Goal: Transaction & Acquisition: Download file/media

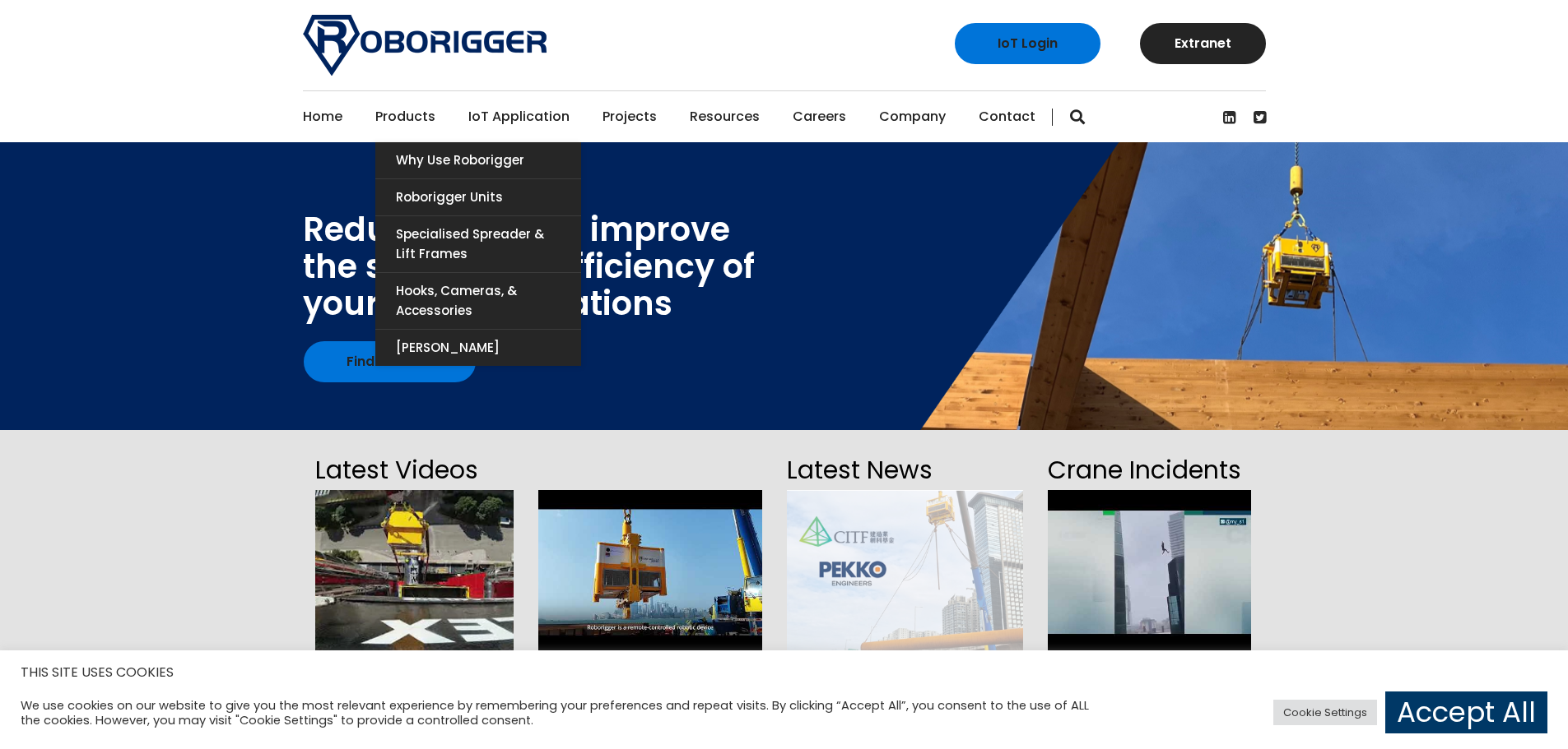
click at [420, 113] on link "Products" at bounding box center [405, 117] width 60 height 51
click at [405, 112] on link "Products" at bounding box center [405, 117] width 60 height 51
click at [433, 192] on link "Roborigger Units" at bounding box center [478, 198] width 206 height 36
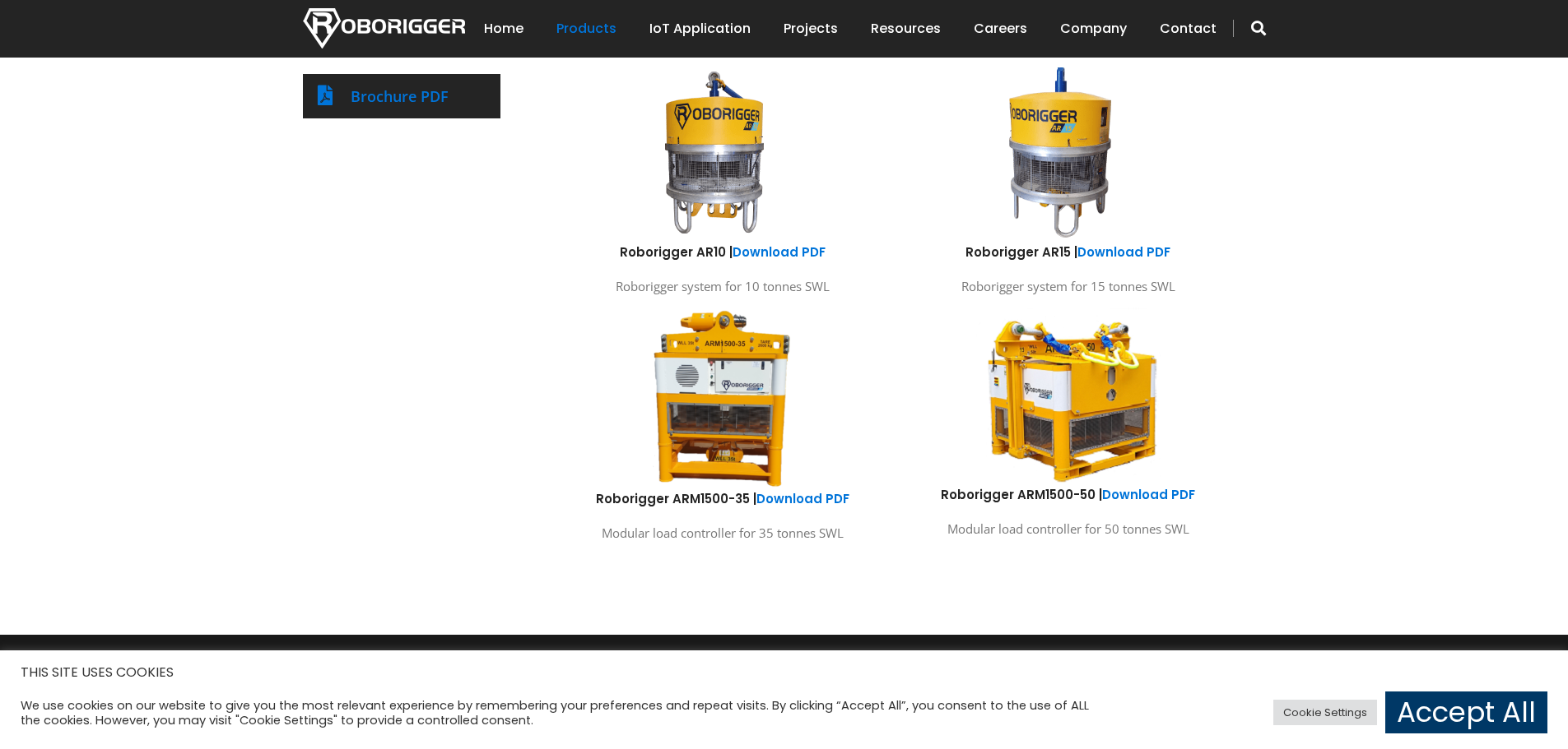
scroll to position [903, 0]
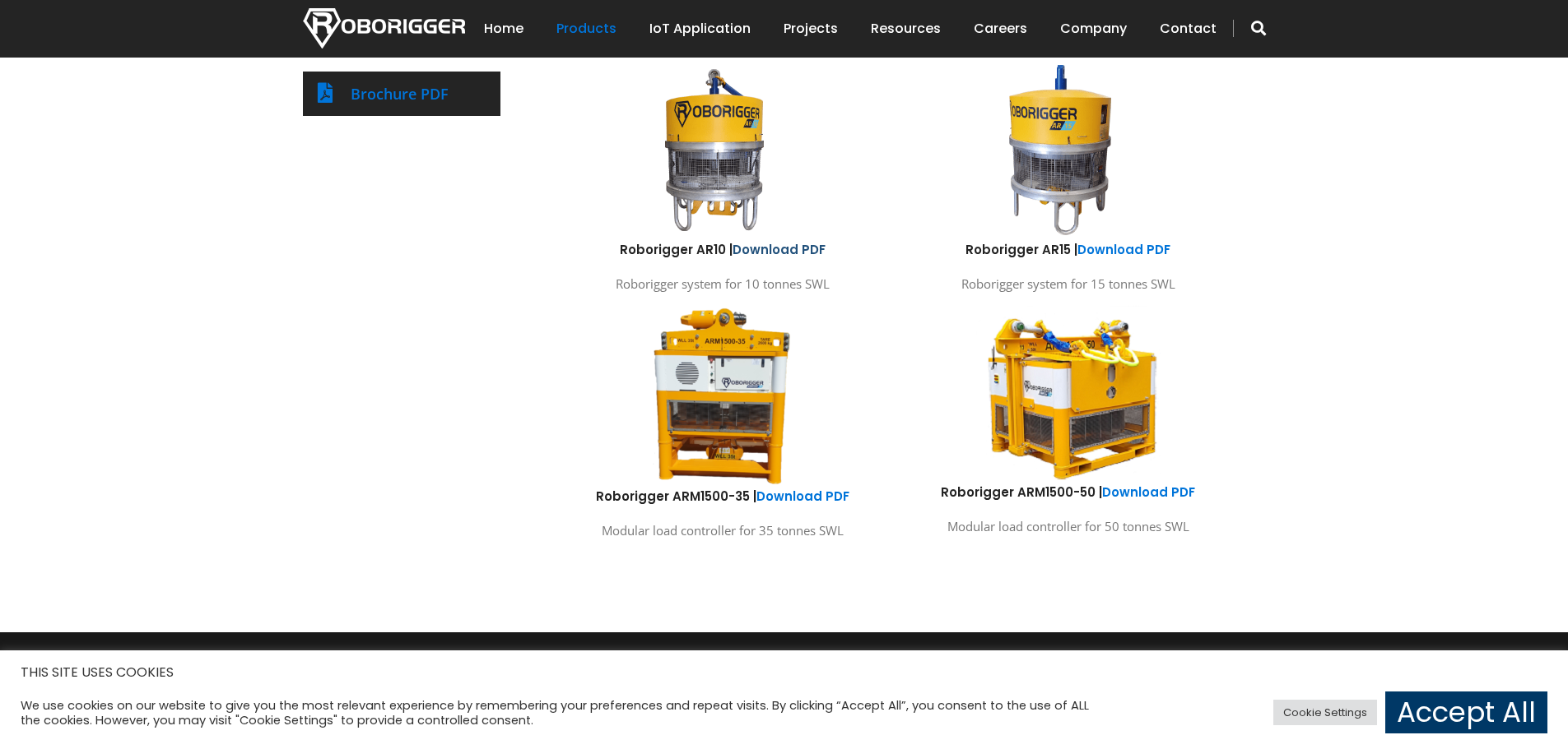
click at [765, 250] on link "Download PDF" at bounding box center [779, 249] width 93 height 17
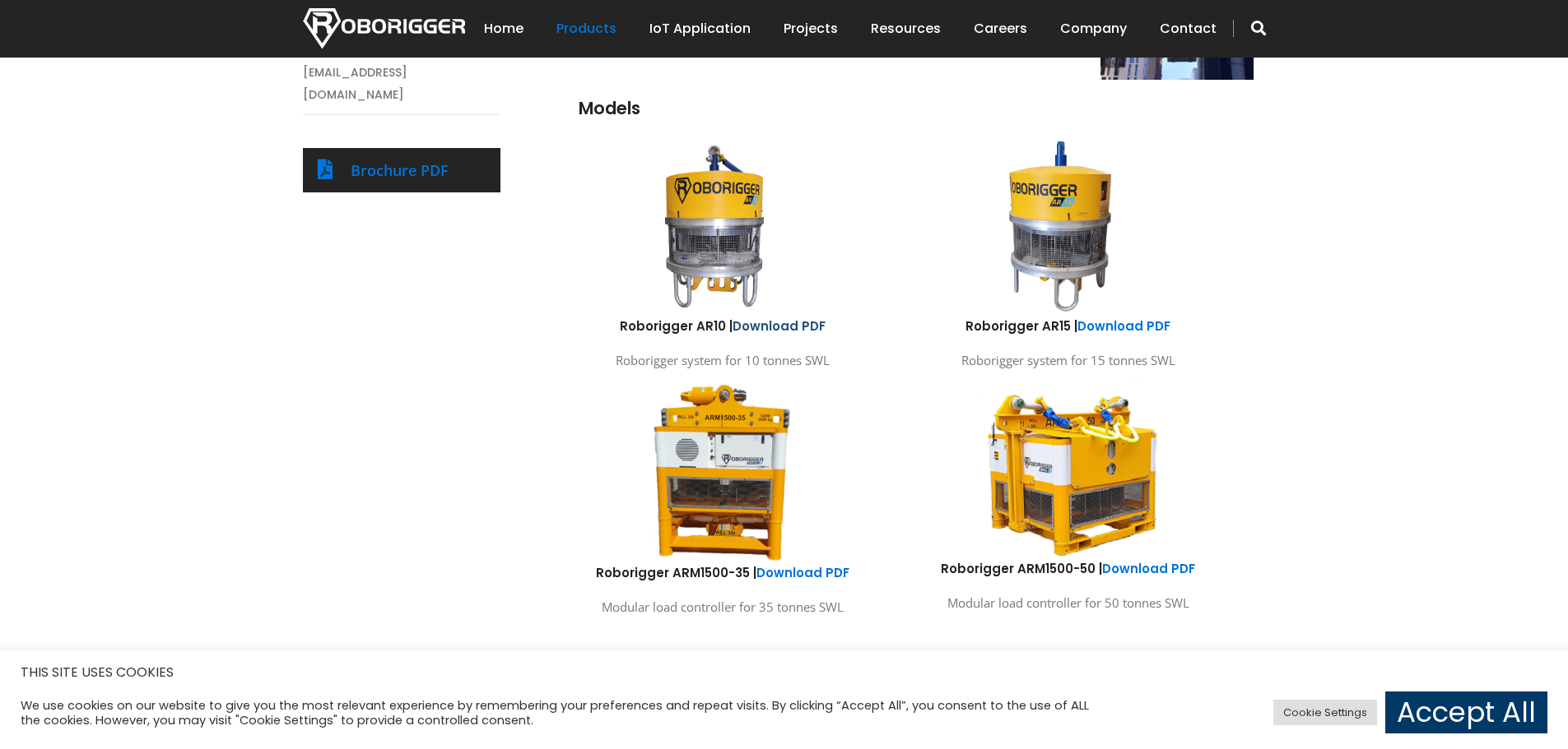
scroll to position [826, 0]
click at [704, 483] on img at bounding box center [722, 472] width 144 height 184
click at [1126, 323] on link "Download PDF" at bounding box center [1124, 326] width 93 height 17
click at [1141, 571] on link "Download PDF" at bounding box center [1148, 569] width 93 height 17
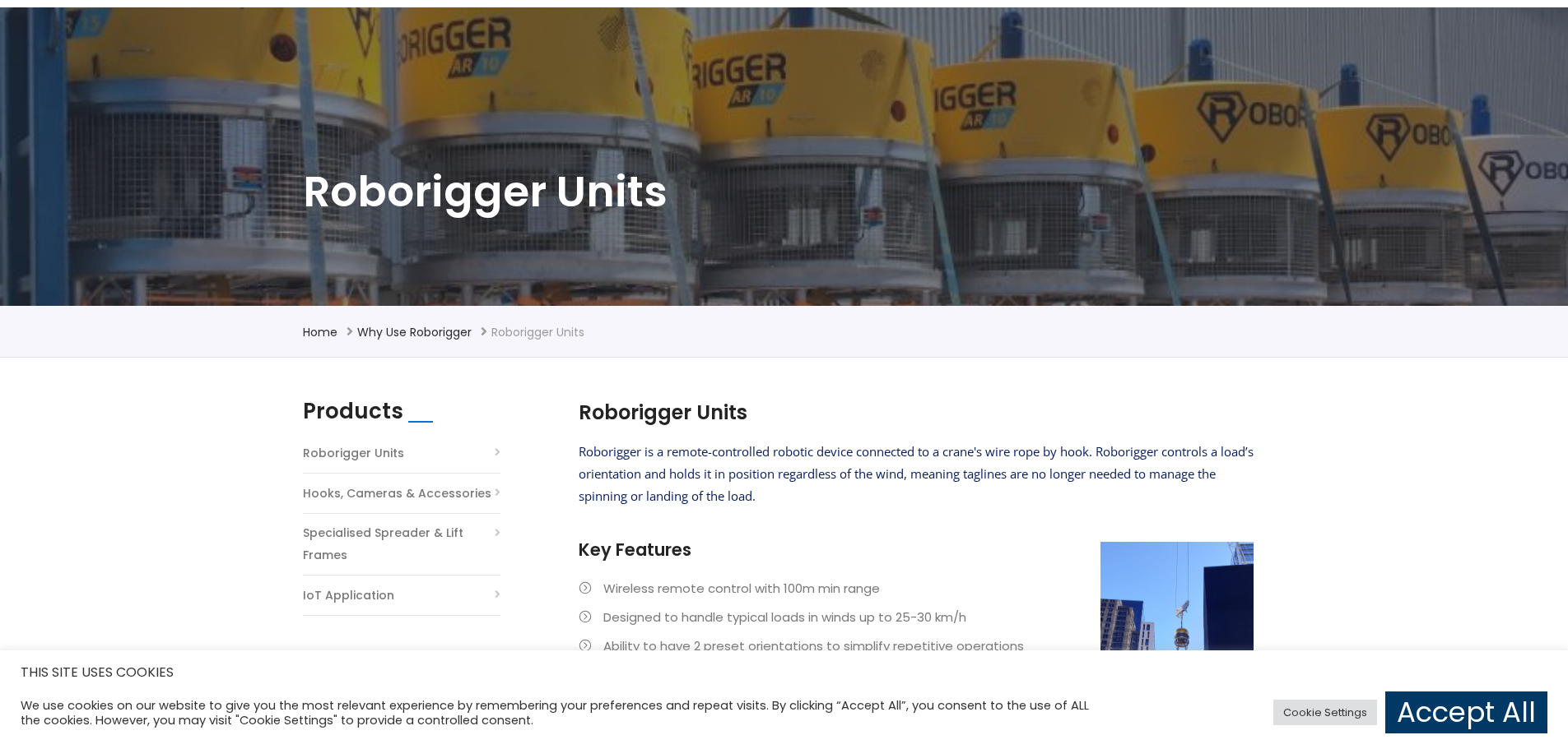
scroll to position [134, 0]
